Goal: Task Accomplishment & Management: Complete application form

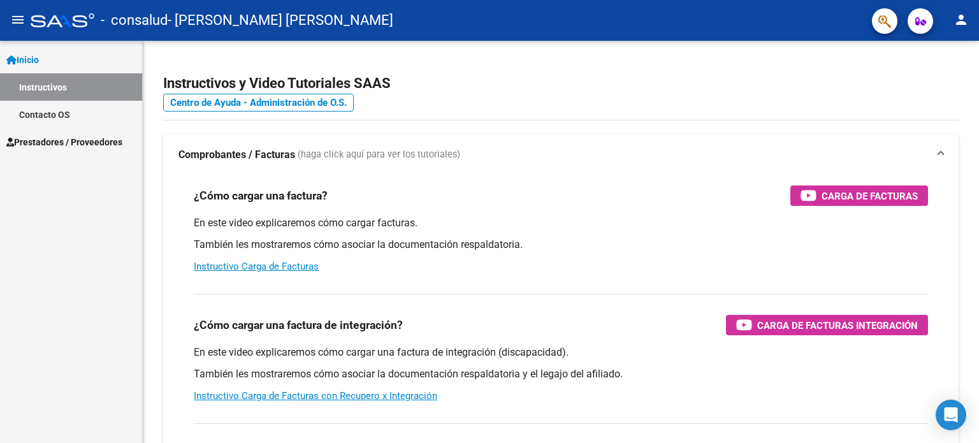
click at [76, 138] on span "Prestadores / Proveedores" at bounding box center [64, 142] width 116 height 14
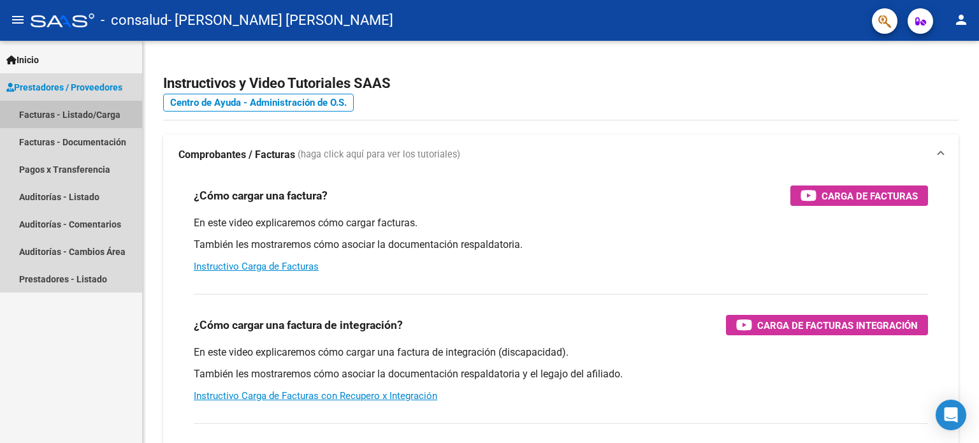
click at [85, 113] on link "Facturas - Listado/Carga" at bounding box center [71, 114] width 142 height 27
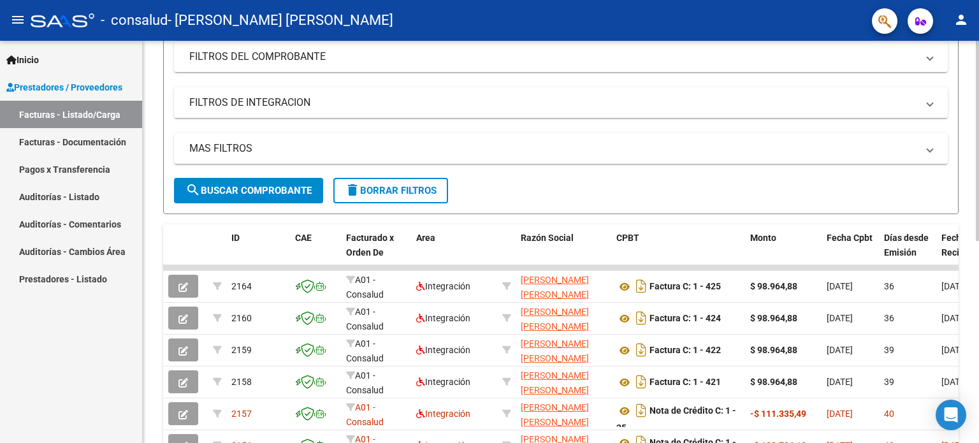
scroll to position [176, 0]
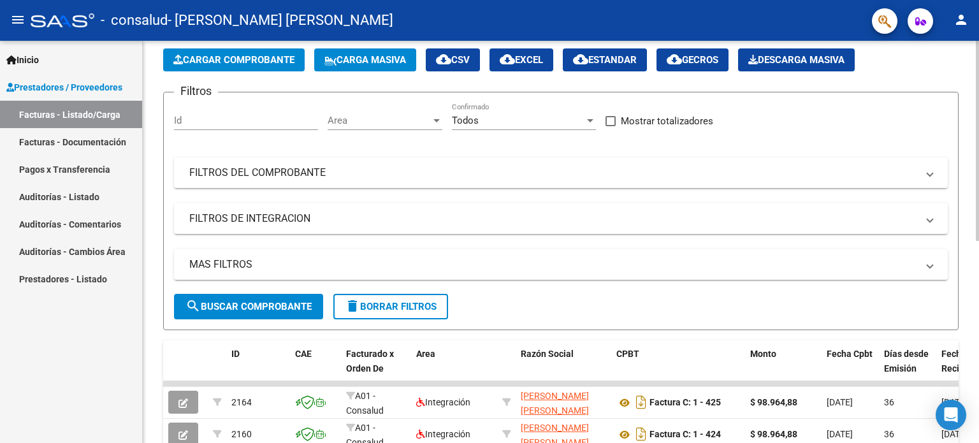
click at [978, 196] on div at bounding box center [977, 171] width 3 height 200
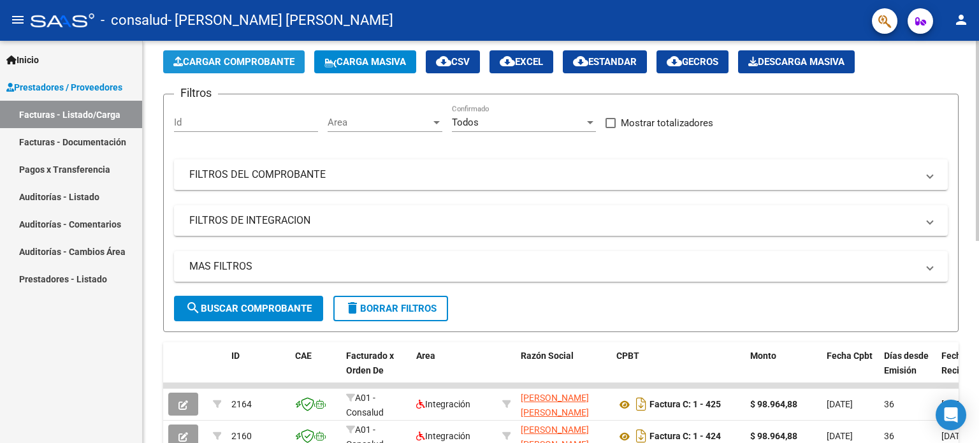
click at [243, 59] on span "Cargar Comprobante" at bounding box center [233, 61] width 121 height 11
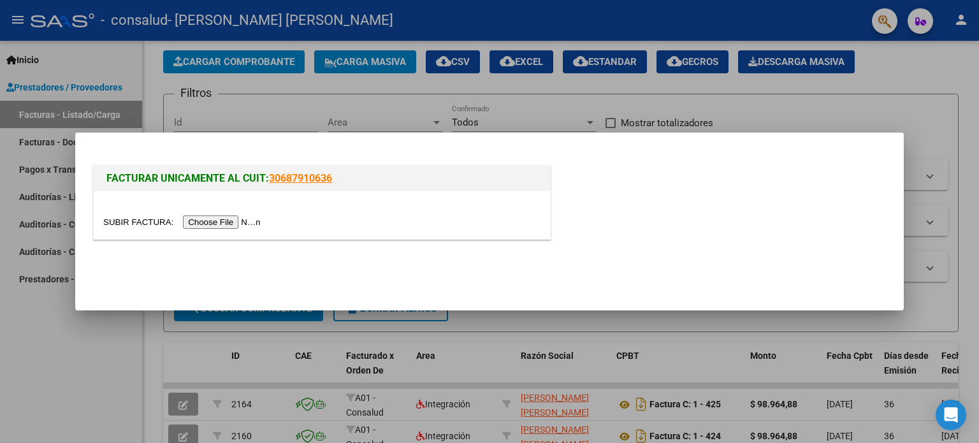
click at [229, 229] on div at bounding box center [322, 215] width 456 height 48
click at [230, 222] on input "file" at bounding box center [183, 221] width 161 height 13
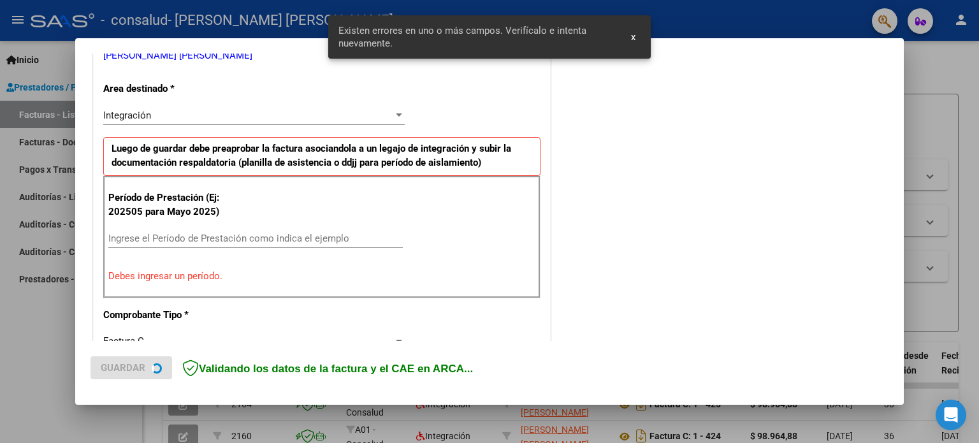
scroll to position [298, 0]
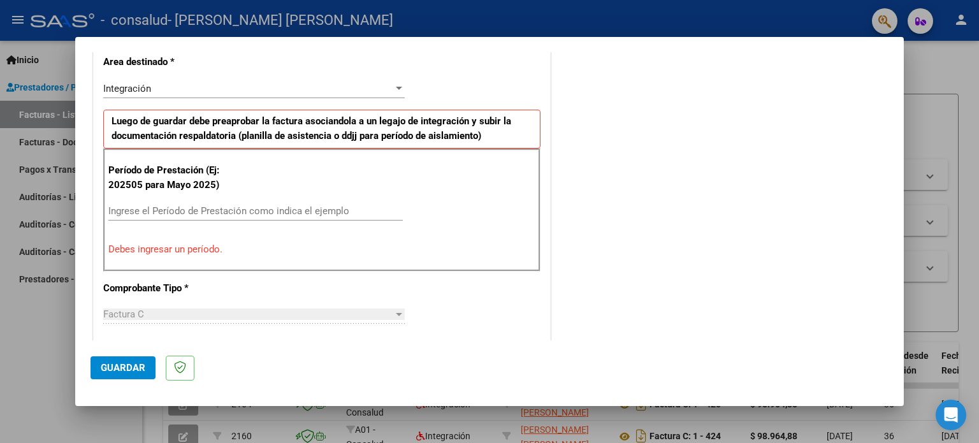
click at [178, 216] on div "Ingrese el Período de Prestación como indica el ejemplo" at bounding box center [255, 210] width 294 height 19
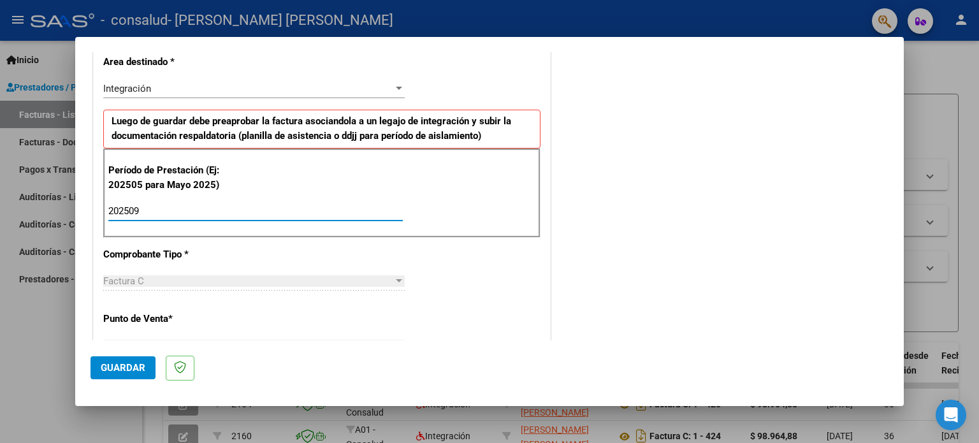
type input "202509"
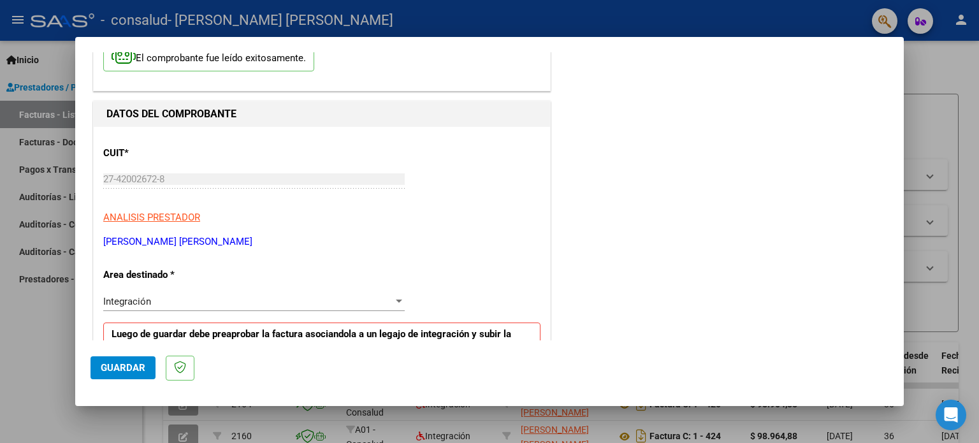
scroll to position [0, 0]
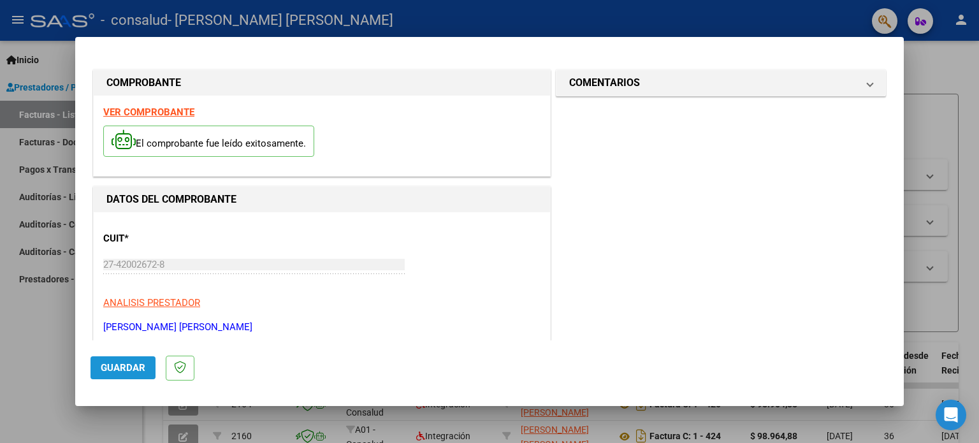
click at [122, 356] on button "Guardar" at bounding box center [123, 367] width 65 height 23
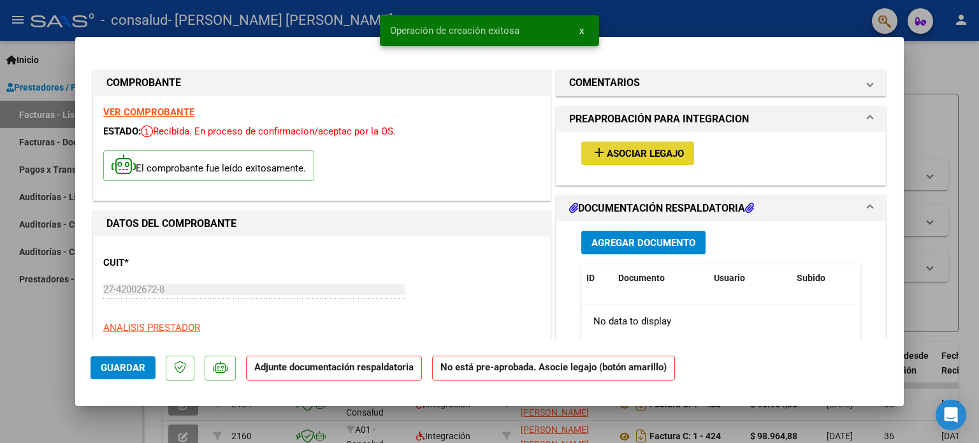
click at [609, 156] on span "Asociar Legajo" at bounding box center [645, 153] width 77 height 11
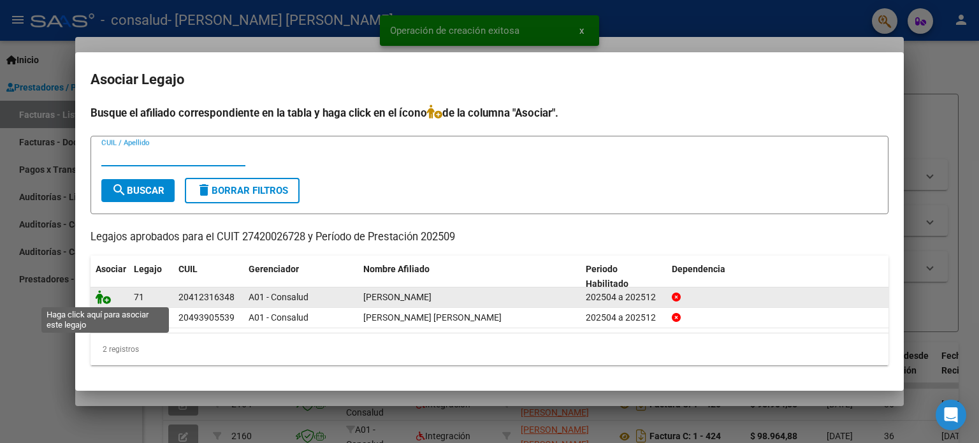
click at [102, 295] on icon at bounding box center [103, 297] width 15 height 14
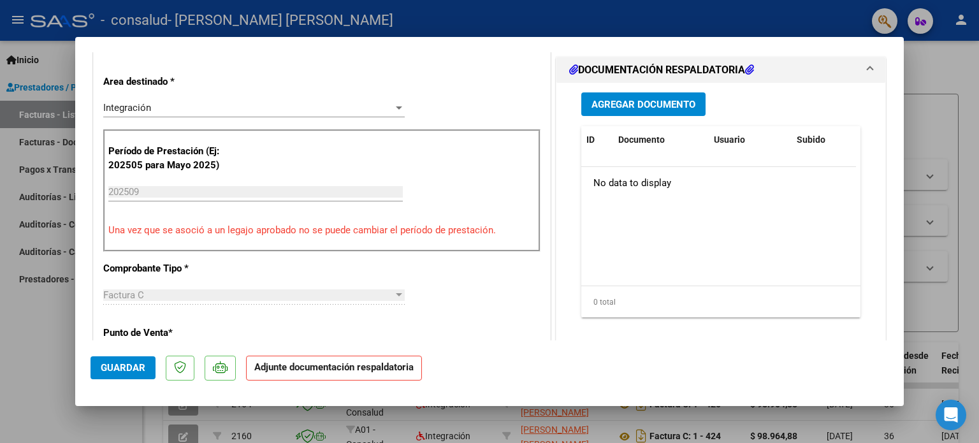
scroll to position [303, 0]
click at [650, 108] on span "Agregar Documento" at bounding box center [643, 104] width 104 height 11
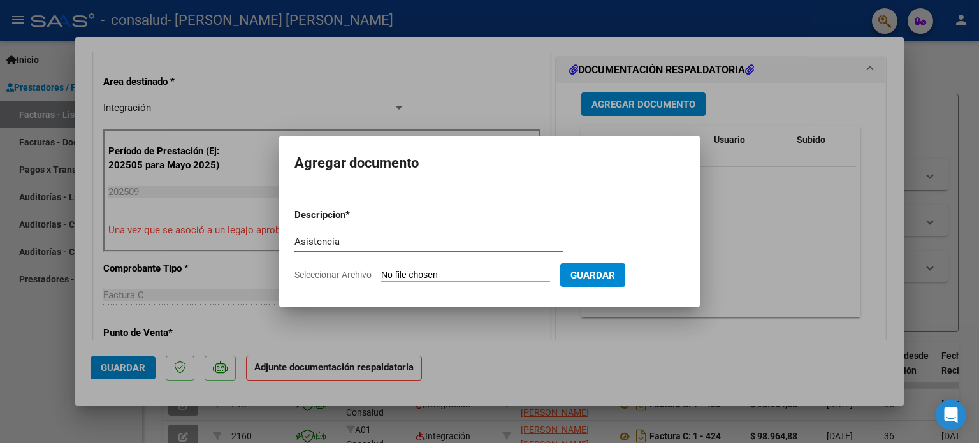
type input "Asistencia"
click at [451, 264] on form "Descripcion * Asistencia Escriba aquí una descripcion Seleccionar Archivo Guard…" at bounding box center [489, 244] width 390 height 93
click at [414, 270] on input "Seleccionar Archivo" at bounding box center [465, 276] width 169 height 12
type input "C:\fakepath\Asistencia [PERSON_NAME].pdf"
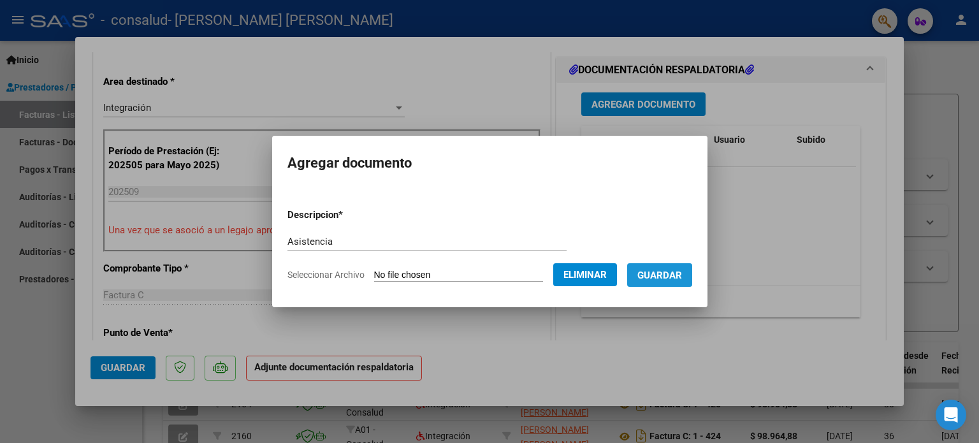
click at [665, 272] on span "Guardar" at bounding box center [659, 275] width 45 height 11
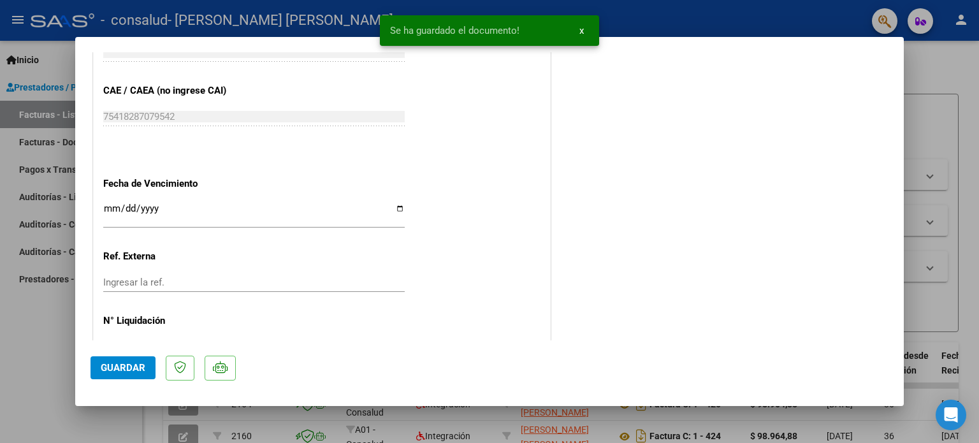
scroll to position [852, 0]
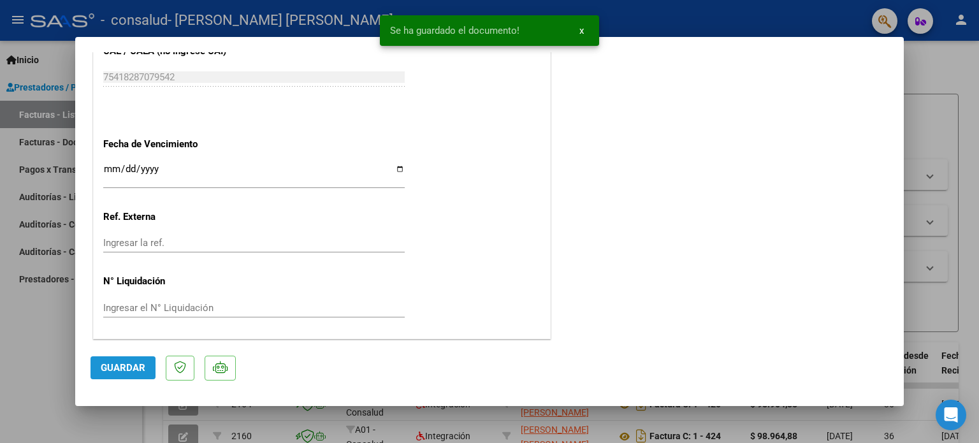
click at [106, 374] on span "Guardar" at bounding box center [123, 367] width 45 height 11
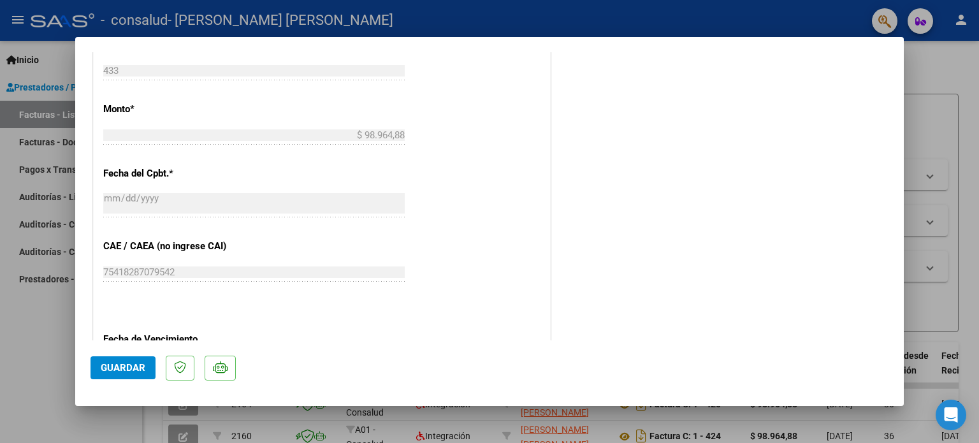
scroll to position [663, 0]
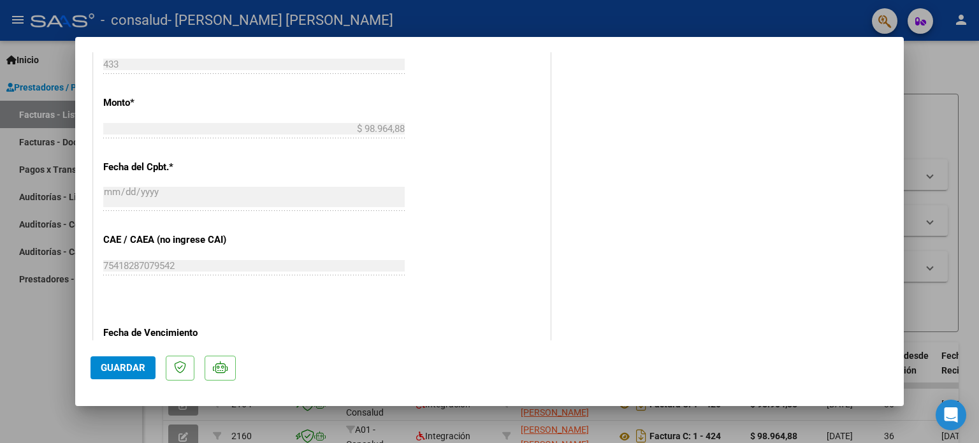
click at [945, 274] on div at bounding box center [489, 221] width 979 height 443
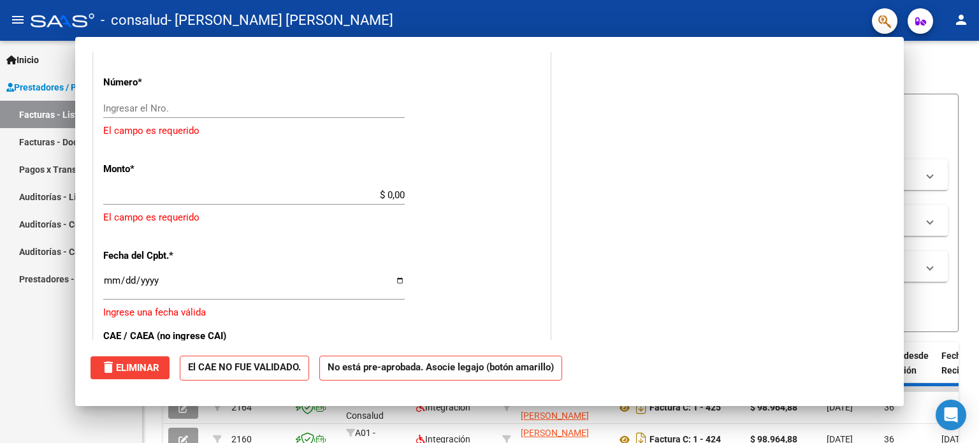
scroll to position [0, 0]
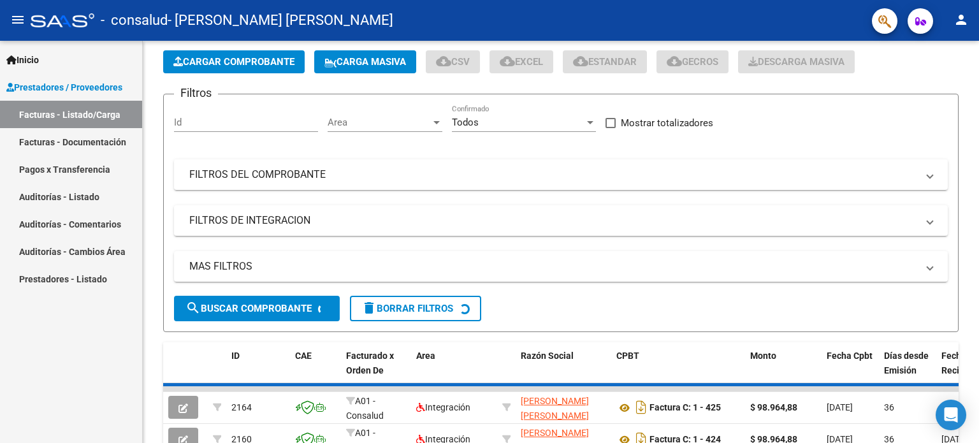
click at [945, 274] on mat-expansion-panel-header "MAS FILTROS" at bounding box center [561, 266] width 774 height 31
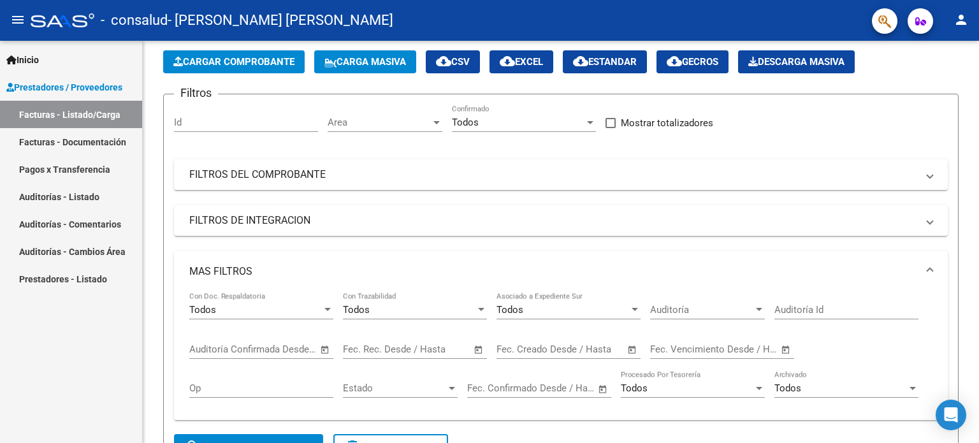
click at [945, 274] on mat-expansion-panel-header "MAS FILTROS" at bounding box center [561, 271] width 774 height 41
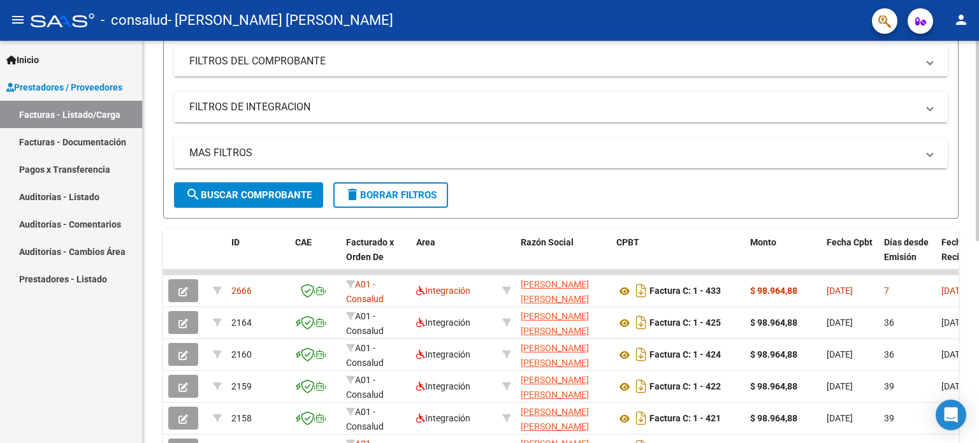
scroll to position [171, 0]
click at [978, 261] on div at bounding box center [977, 227] width 3 height 200
